Goal: Information Seeking & Learning: Learn about a topic

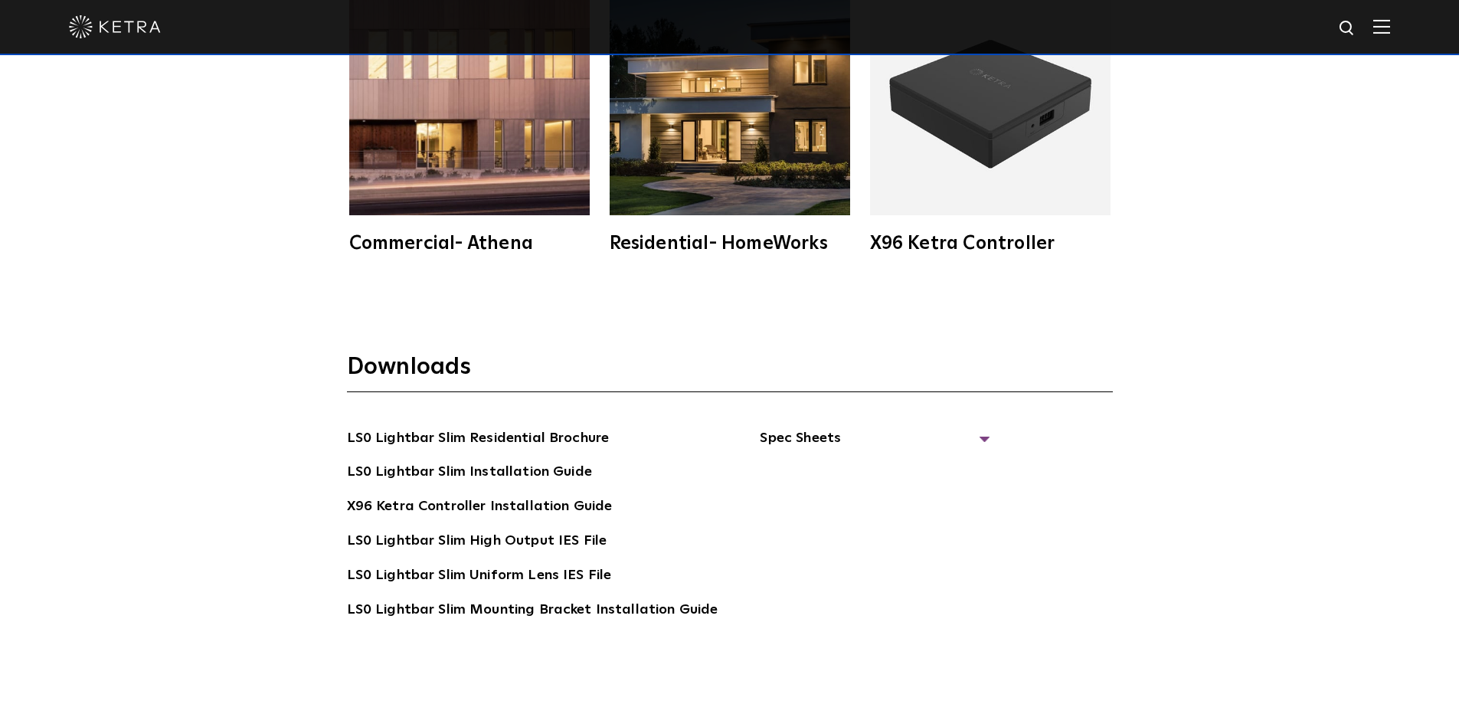
scroll to position [2961, 0]
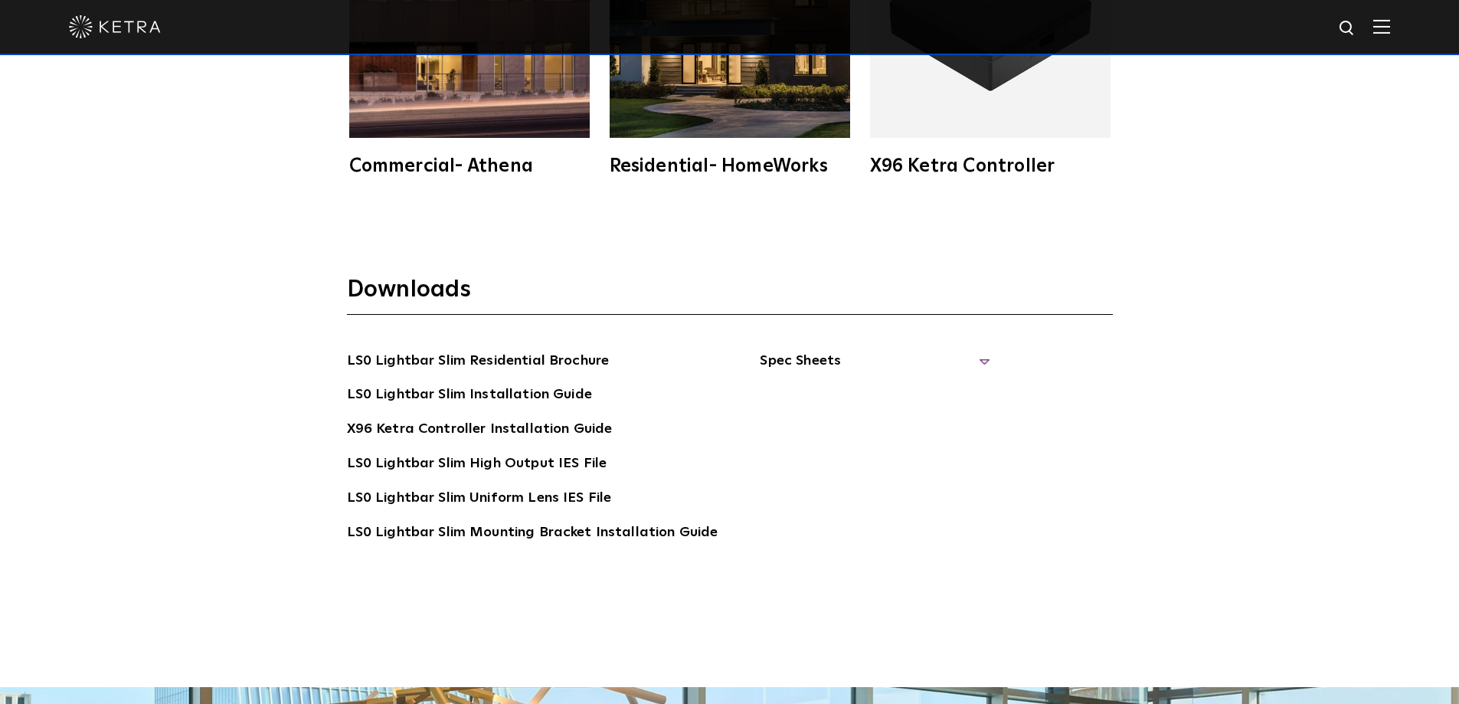
click at [789, 362] on span "Spec Sheets" at bounding box center [875, 367] width 230 height 34
click at [864, 390] on link "LS0 Lightbar Slim Spec Sheet" at bounding box center [877, 395] width 197 height 25
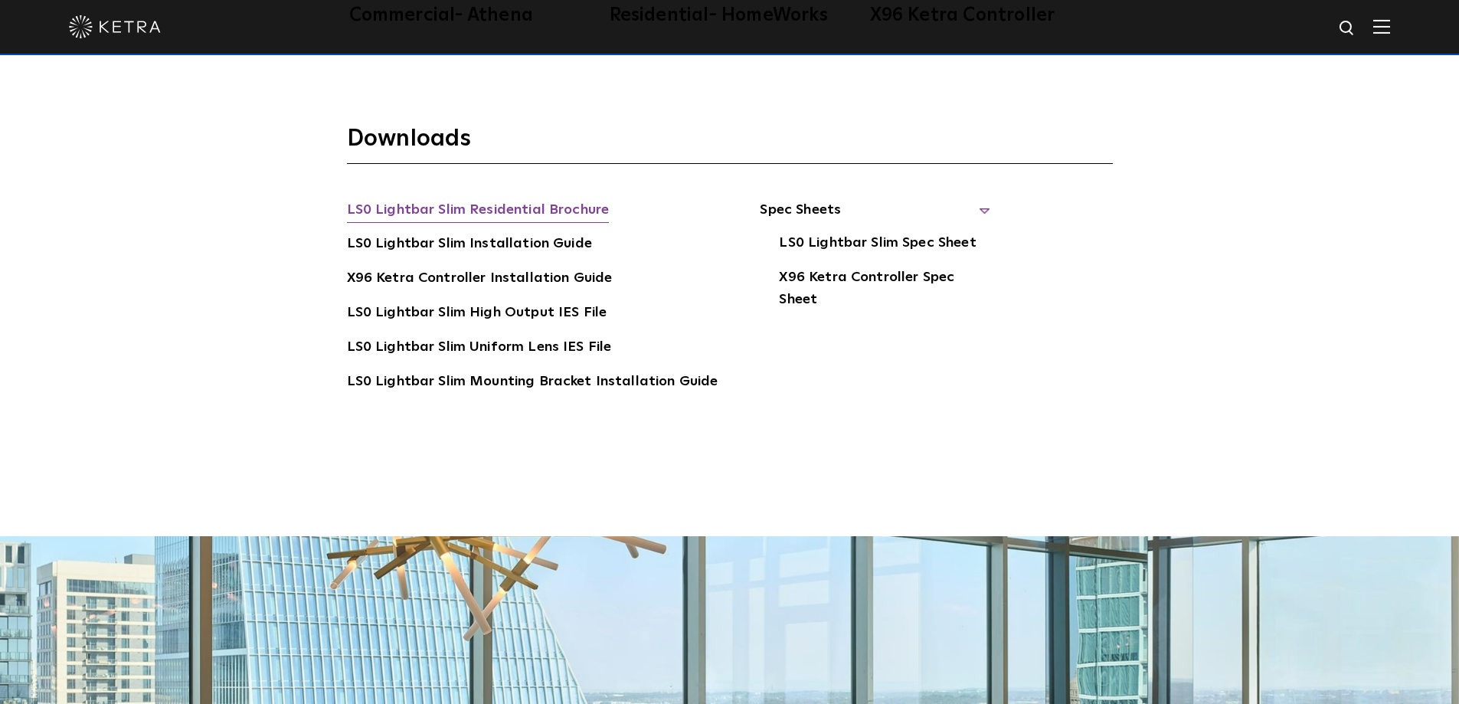
scroll to position [3063, 0]
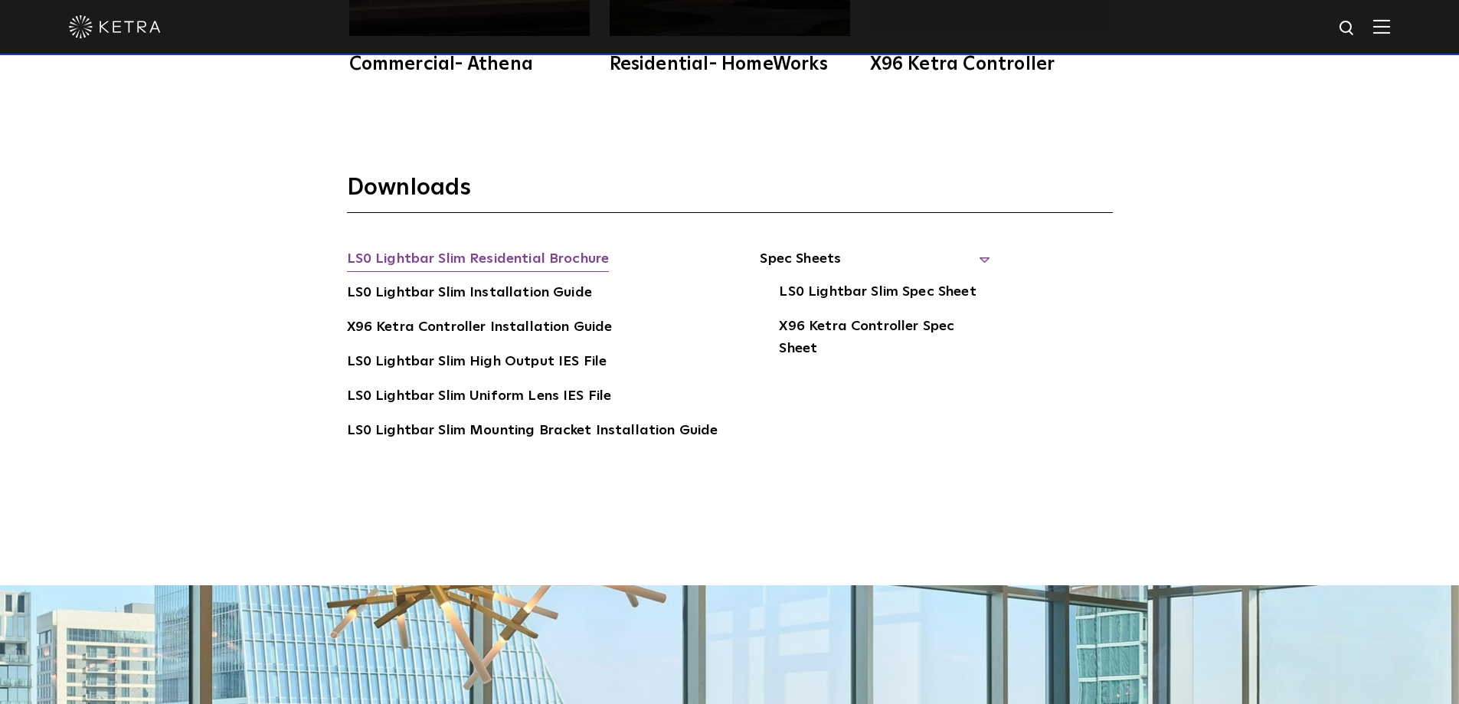
click at [569, 257] on link "LS0 Lightbar Slim Residential Brochure" at bounding box center [478, 260] width 263 height 25
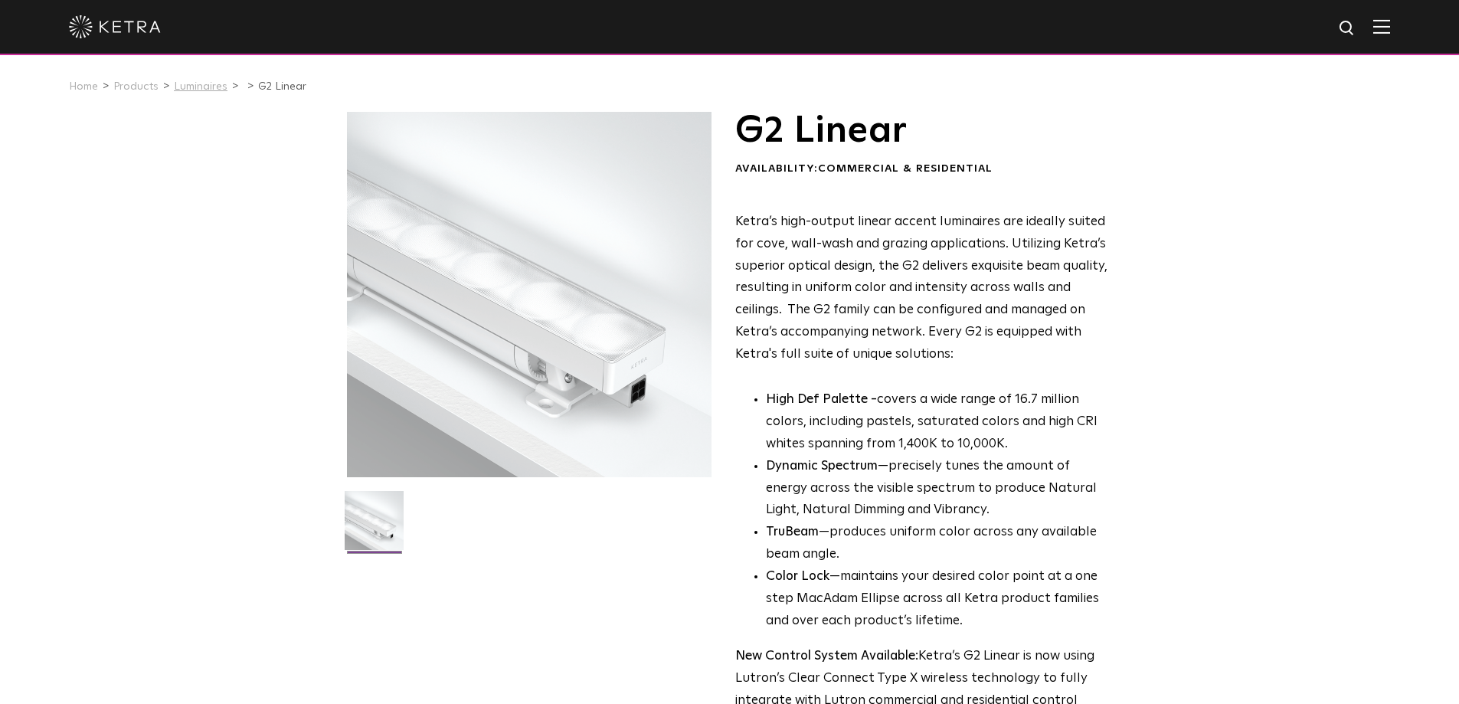
click at [202, 87] on link "Luminaires" at bounding box center [201, 86] width 54 height 11
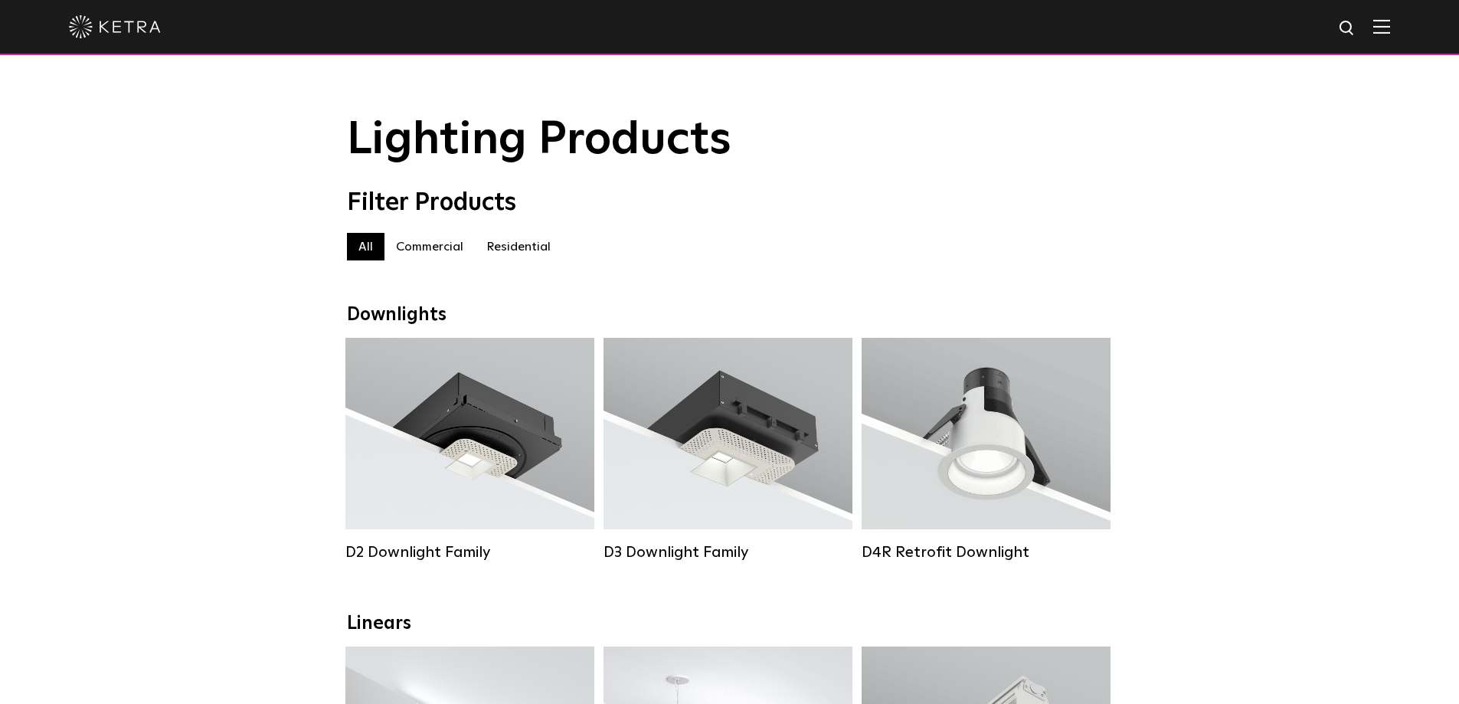
click at [547, 249] on label "Residential" at bounding box center [518, 247] width 87 height 28
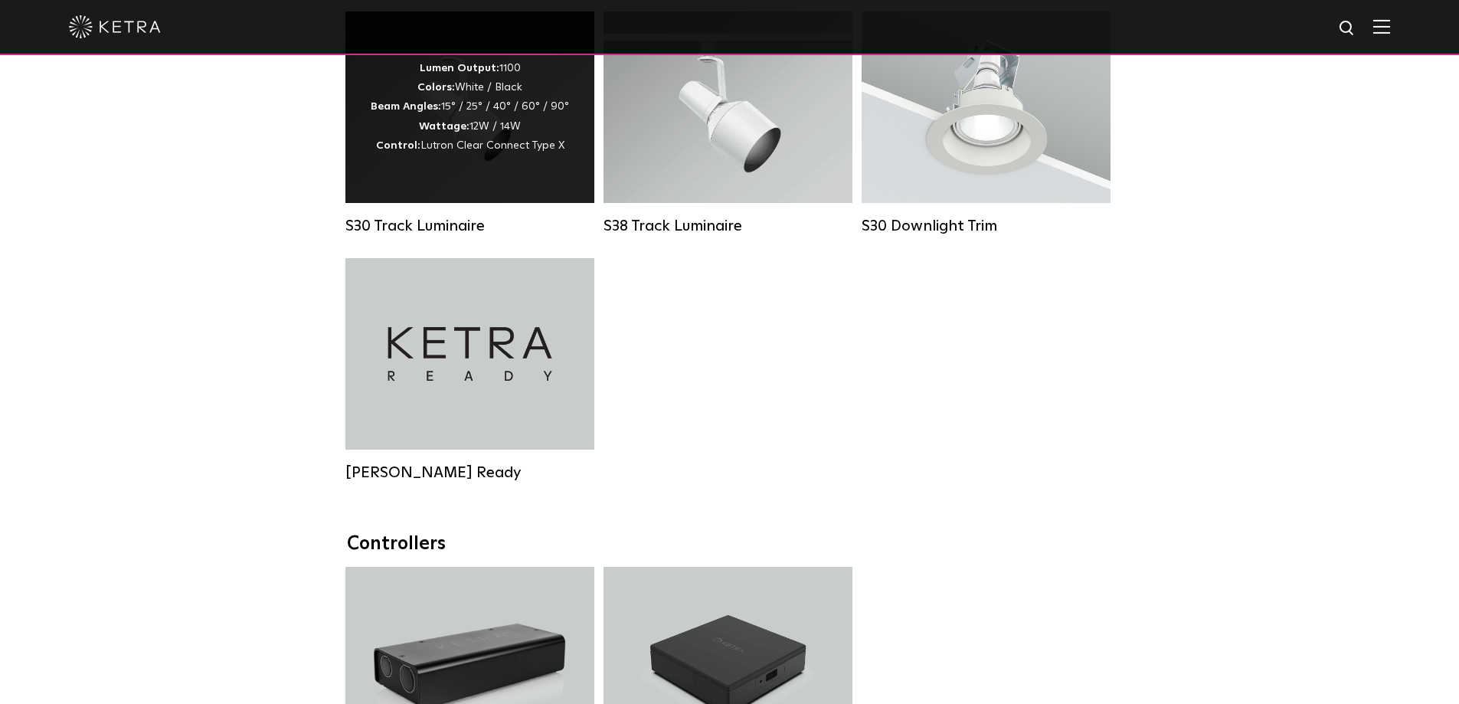
scroll to position [1123, 0]
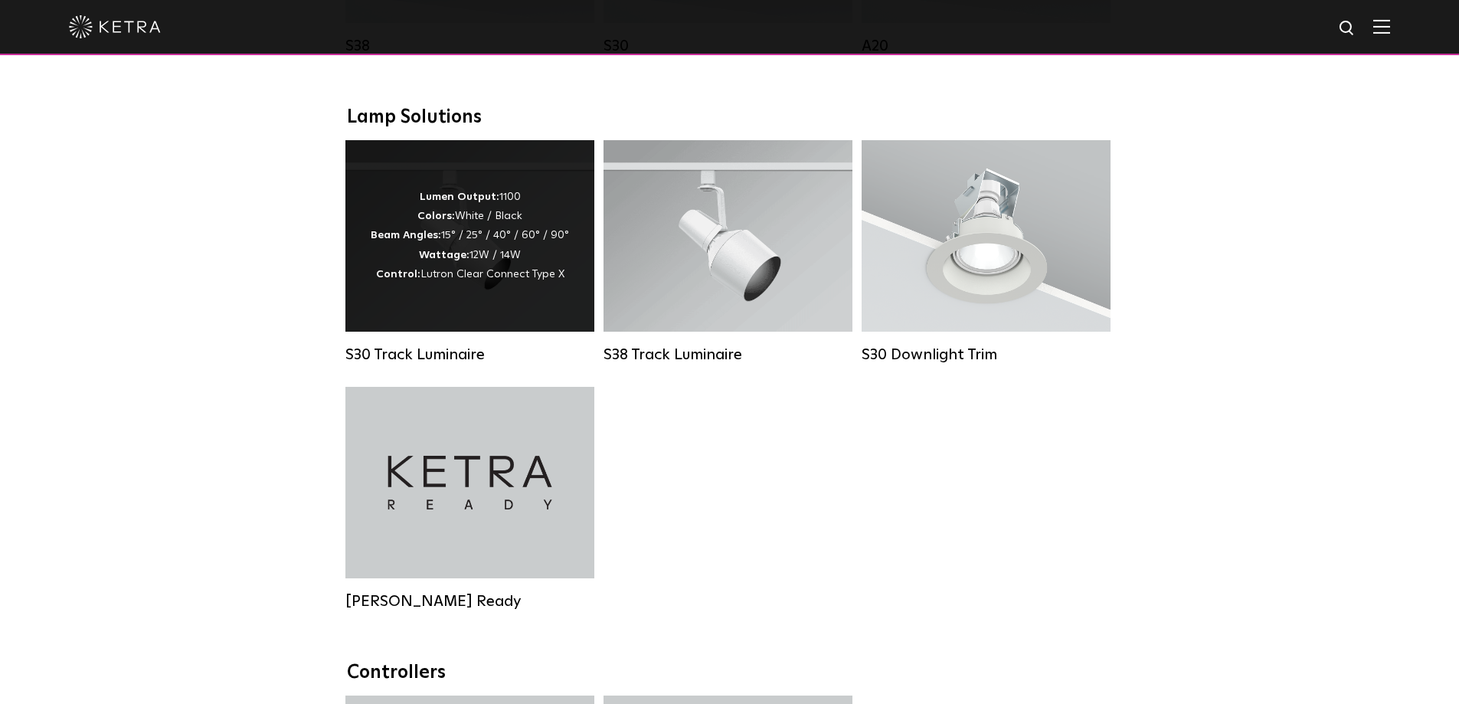
click at [495, 241] on div "Lumen Output: 1100 Colors: White / Black Beam Angles: 15° / 25° / 40° / 60° / 9…" at bounding box center [470, 236] width 198 height 96
